Goal: Find specific fact: Find specific page/section

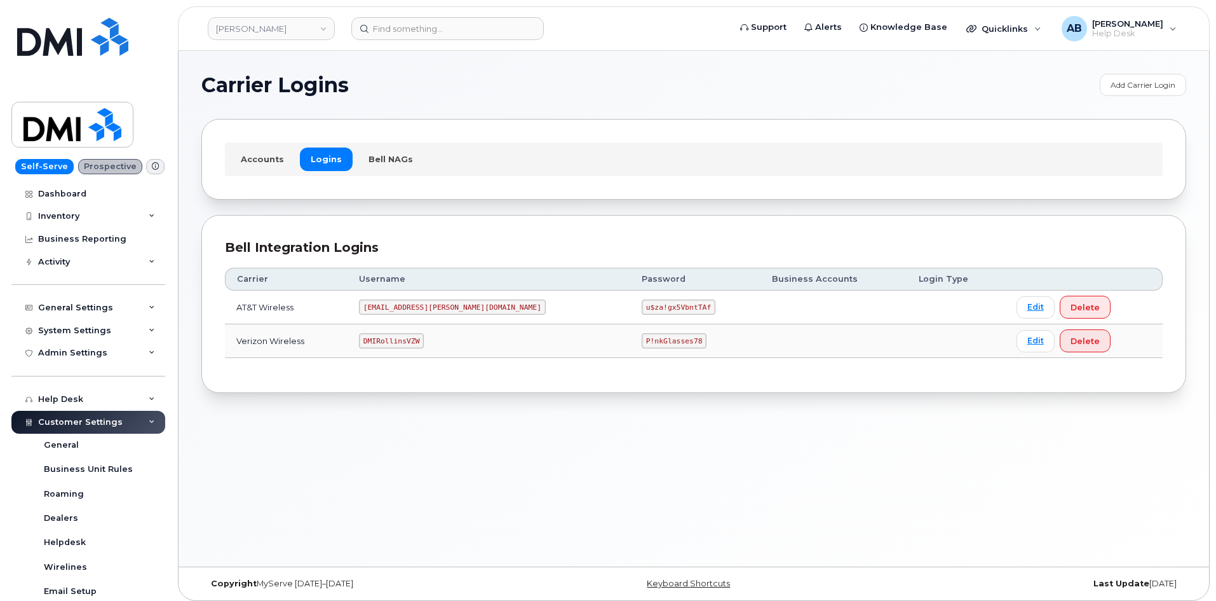
click at [412, 341] on code "DMIRollinsVZW" at bounding box center [391, 340] width 65 height 15
copy code "DMIRollinsVZW"
click at [642, 335] on code "P!nkGlasses78" at bounding box center [674, 340] width 65 height 15
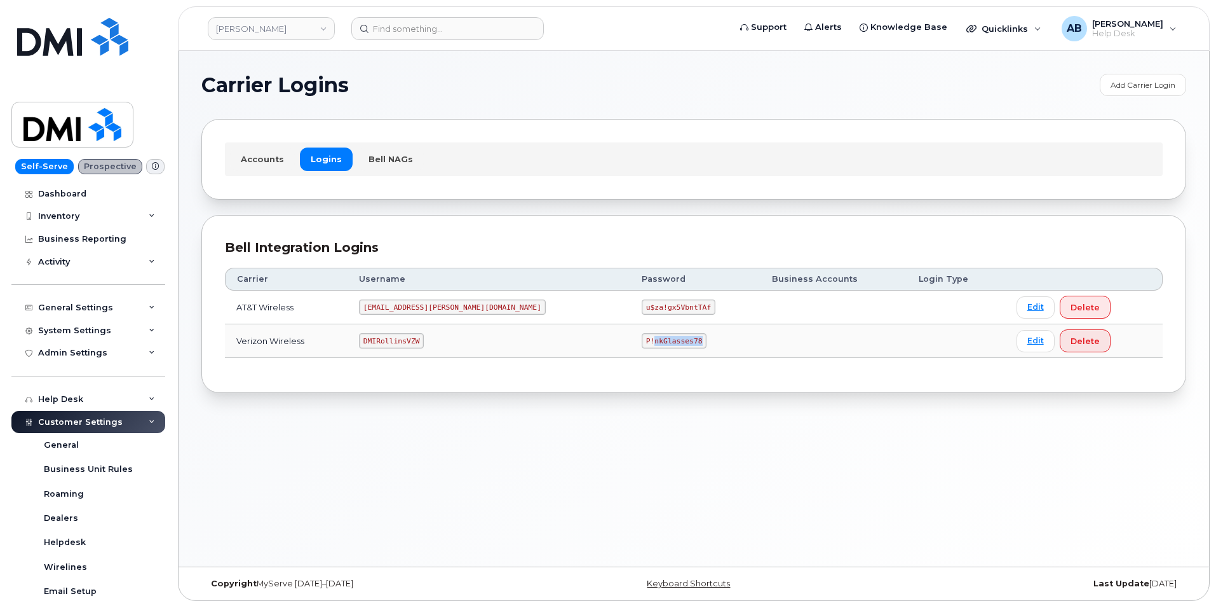
click at [642, 335] on code "P!nkGlasses78" at bounding box center [674, 340] width 65 height 15
click at [412, 344] on code "DMIRollinsVZW" at bounding box center [391, 340] width 65 height 15
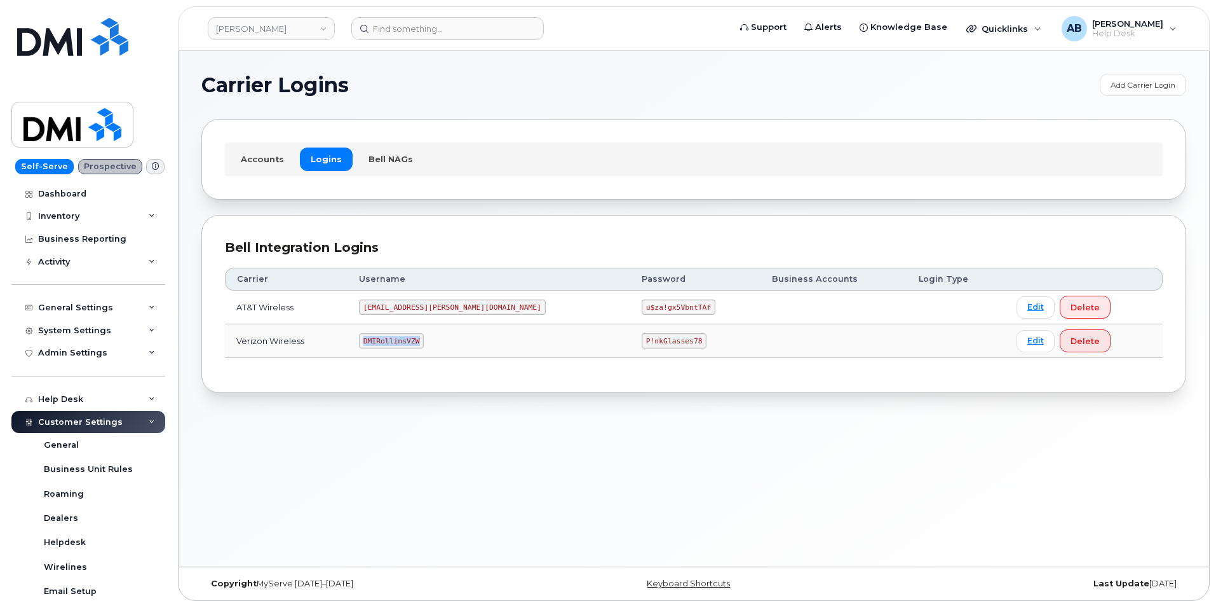
copy code "DMIRollinsVZW"
click at [642, 334] on code "P!nkGlasses78" at bounding box center [674, 340] width 65 height 15
copy code "P!nkGlasses78"
